Goal: Transaction & Acquisition: Purchase product/service

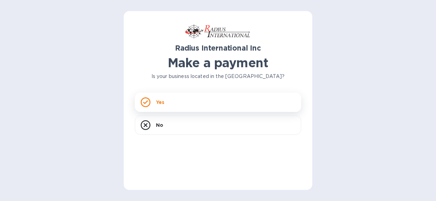
click at [197, 103] on div "Yes" at bounding box center [218, 101] width 166 height 19
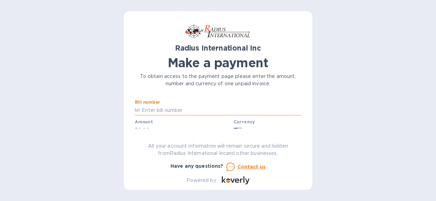
click at [173, 109] on input "text" at bounding box center [220, 110] width 161 height 10
drag, startPoint x: 181, startPoint y: 110, endPoint x: 141, endPoint y: 106, distance: 40.0
click at [141, 106] on input "SCIINTMIA" at bounding box center [220, 110] width 161 height 10
paste input "AI00097182"
type input "SAI00097182"
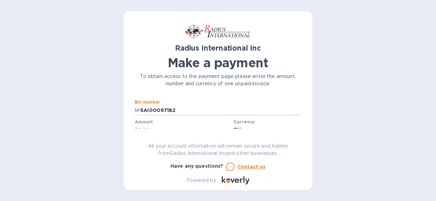
click at [159, 122] on div "Amount $" at bounding box center [183, 127] width 96 height 16
click at [150, 126] on input "text" at bounding box center [184, 130] width 93 height 10
type input "1,950"
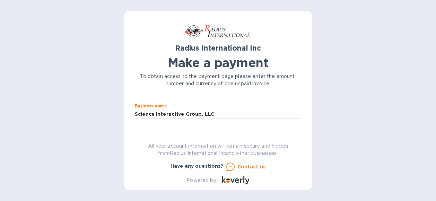
scroll to position [71, 0]
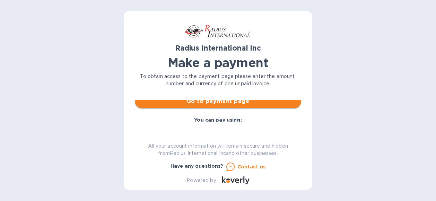
type input "Science Interactive Group, LLC"
click at [243, 106] on button "Go to payment page" at bounding box center [218, 101] width 166 height 14
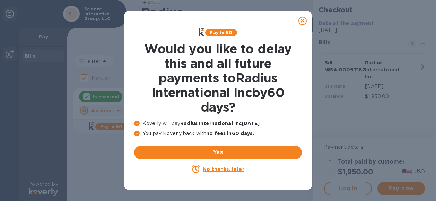
click at [216, 171] on u "No thanks, later" at bounding box center [223, 169] width 41 height 6
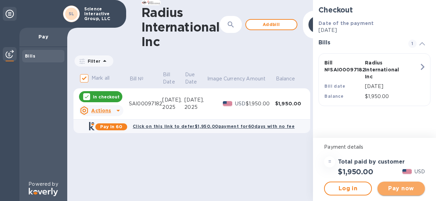
click at [398, 191] on span "Pay now" at bounding box center [401, 188] width 36 height 8
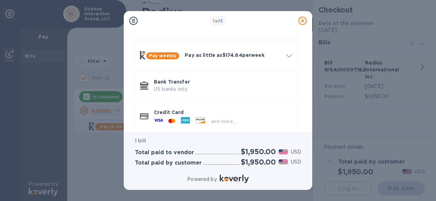
scroll to position [59, 0]
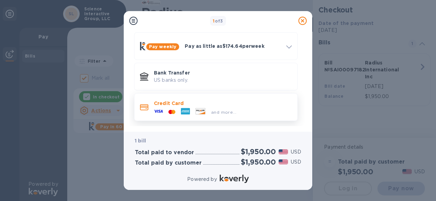
click at [215, 105] on p "Credit Card" at bounding box center [223, 103] width 138 height 7
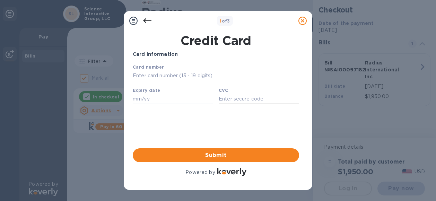
scroll to position [0, 0]
click at [175, 73] on input "text" at bounding box center [216, 76] width 166 height 10
type input "[CREDIT_CARD_NUMBER]"
click at [158, 101] on input "text" at bounding box center [173, 98] width 80 height 10
type input "12/28"
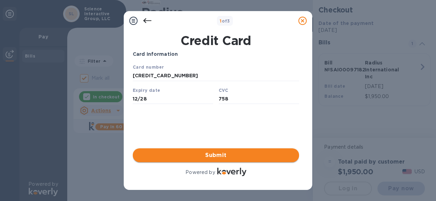
type input "758"
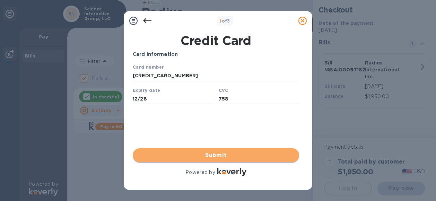
click at [211, 155] on span "Submit" at bounding box center [215, 155] width 155 height 8
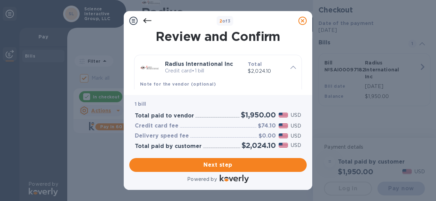
click at [144, 19] on icon at bounding box center [147, 21] width 8 height 8
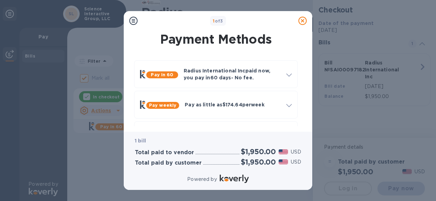
click at [144, 19] on div "1 of 3" at bounding box center [217, 21] width 155 height 10
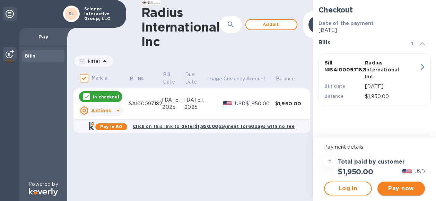
click at [398, 187] on span "Pay now" at bounding box center [401, 188] width 36 height 8
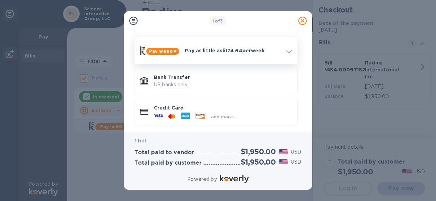
scroll to position [59, 0]
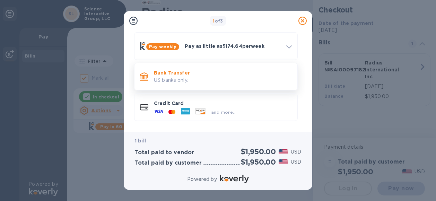
click at [176, 78] on p "US banks only." at bounding box center [223, 80] width 138 height 7
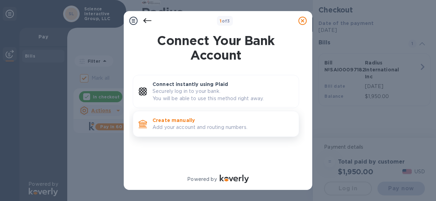
click at [196, 121] on p "Create manually" at bounding box center [222, 120] width 141 height 7
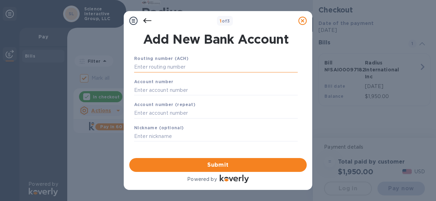
click at [167, 67] on input "text" at bounding box center [215, 67] width 163 height 10
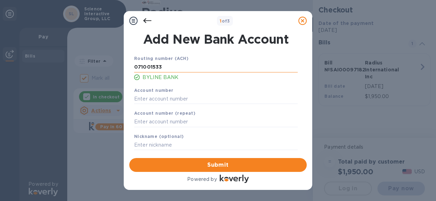
type input "071001533"
type input "9990028312"
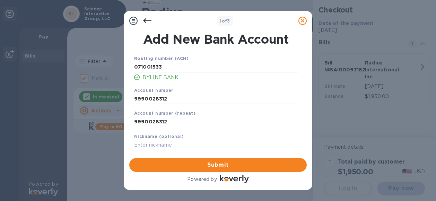
type input "9990028312"
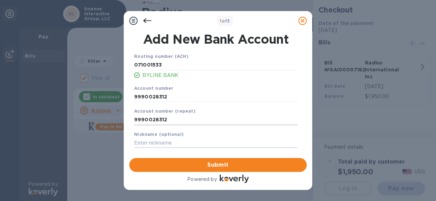
scroll to position [3, 0]
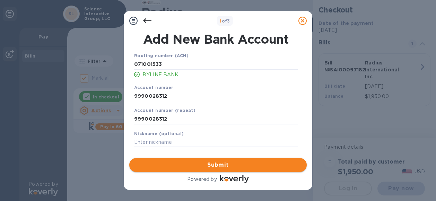
click at [205, 162] on span "Submit" at bounding box center [218, 165] width 166 height 8
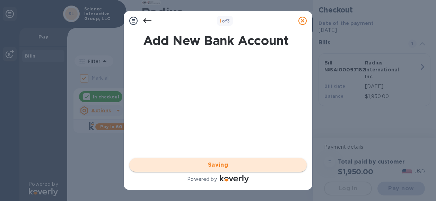
scroll to position [0, 0]
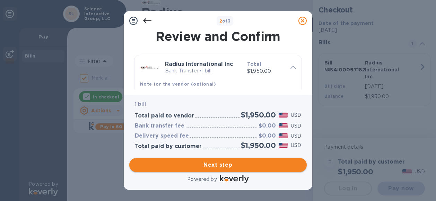
click at [205, 162] on span "Next step" at bounding box center [218, 165] width 166 height 8
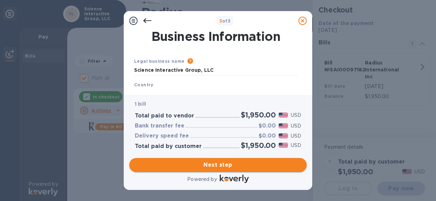
type input "[GEOGRAPHIC_DATA]"
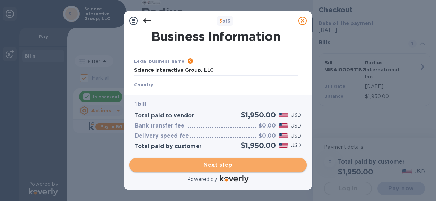
click at [206, 165] on span "Next step" at bounding box center [218, 165] width 166 height 8
click at [212, 167] on span "Next step" at bounding box center [218, 165] width 166 height 8
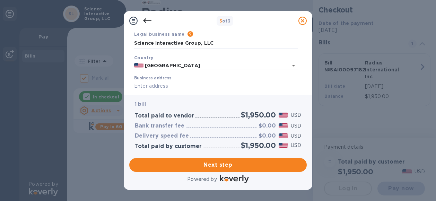
scroll to position [62, 0]
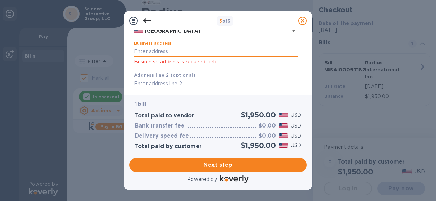
click at [140, 49] on input "Business address" at bounding box center [215, 51] width 163 height 10
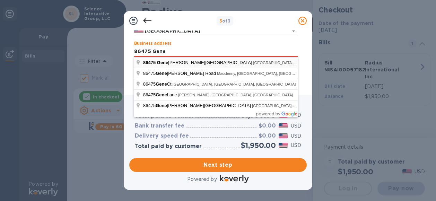
type input "[STREET_ADDRESS][PERSON_NAME]"
type input "Yulee"
type input "FL"
type input "32097"
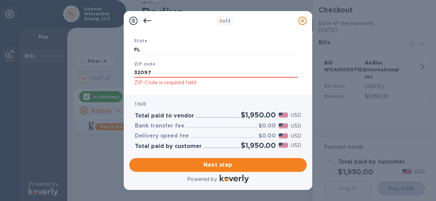
scroll to position [166, 0]
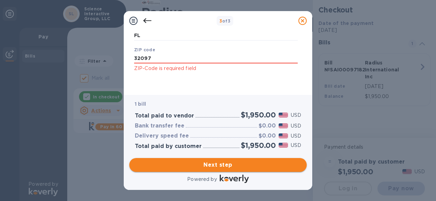
click at [204, 167] on span "Next step" at bounding box center [218, 165] width 166 height 8
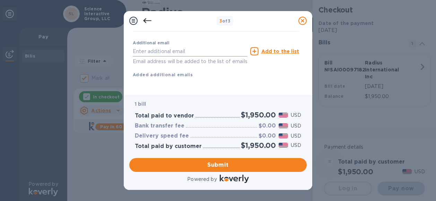
click at [157, 46] on input "text" at bounding box center [190, 51] width 115 height 10
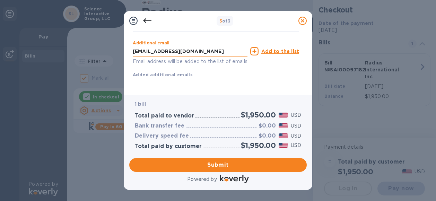
type input "[EMAIL_ADDRESS][DOMAIN_NAME]"
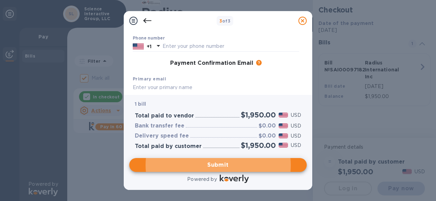
scroll to position [120, 0]
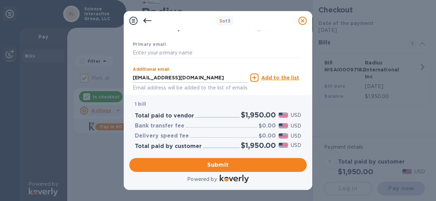
drag, startPoint x: 210, startPoint y: 79, endPoint x: 125, endPoint y: 70, distance: 86.0
click at [125, 70] on div "Payment Contact Information First name Last name Phone number +1 Payment Confir…" at bounding box center [218, 62] width 188 height 64
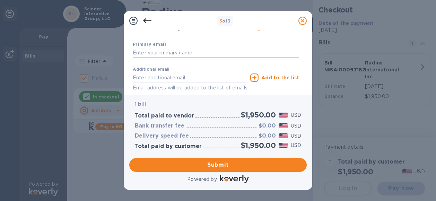
click at [138, 50] on input "text" at bounding box center [216, 53] width 166 height 10
type input "[EMAIL_ADDRESS][DOMAIN_NAME]"
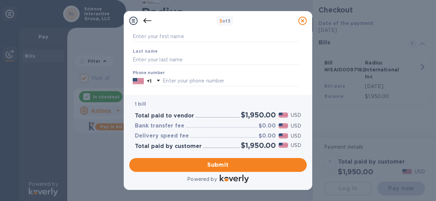
scroll to position [16, 0]
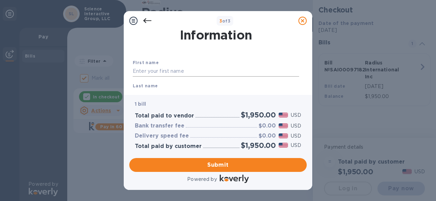
click at [176, 70] on input "text" at bounding box center [216, 71] width 166 height 10
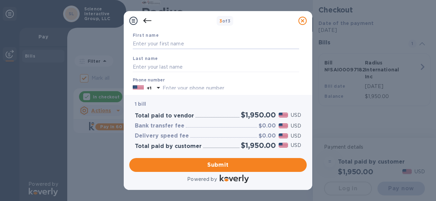
scroll to position [35, 0]
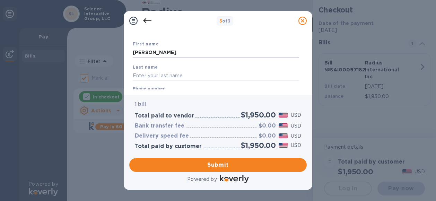
type input "[PERSON_NAME]"
type input "Baadte"
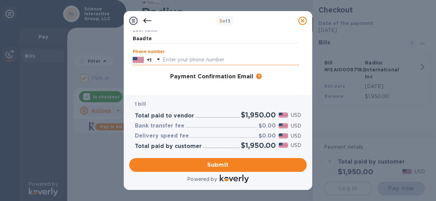
click at [176, 56] on input "text" at bounding box center [230, 60] width 136 height 10
type input "9042255558"
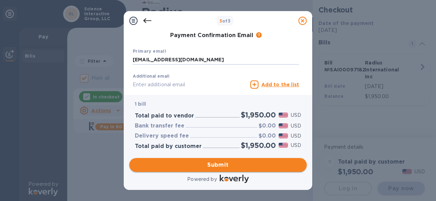
click at [241, 163] on span "Submit" at bounding box center [218, 165] width 166 height 8
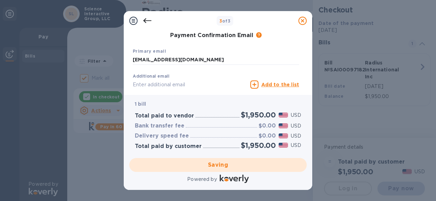
checkbox input "false"
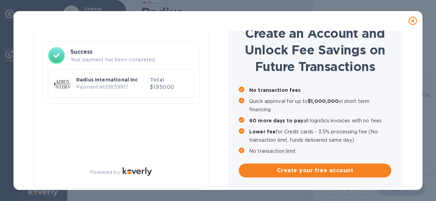
scroll to position [33, 0]
